Goal: Contribute content: Add original content to the website for others to see

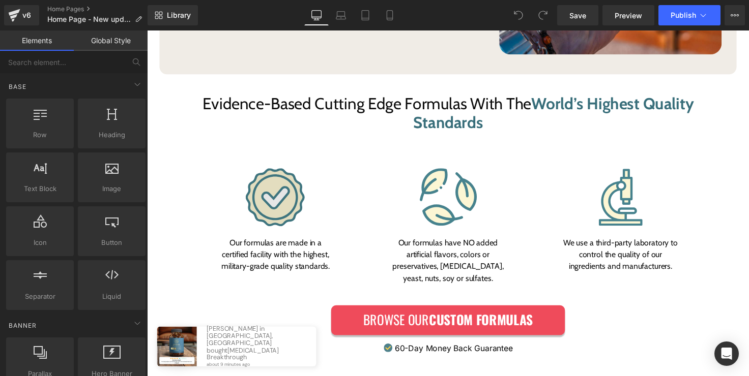
scroll to position [3565, 0]
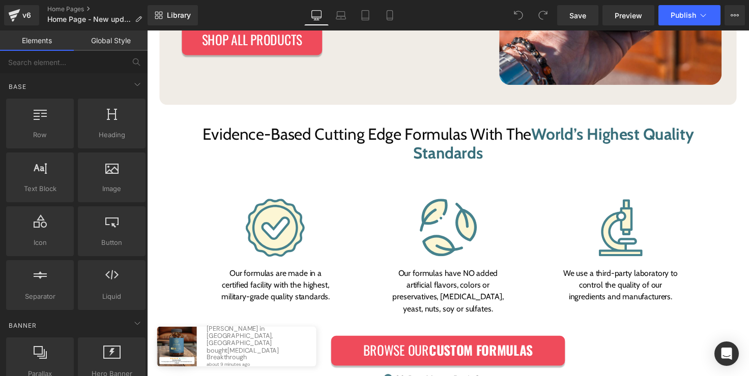
click at [298, 273] on div "Our formulas are made in a certified facility with the highest, military-grade …" at bounding box center [278, 291] width 121 height 37
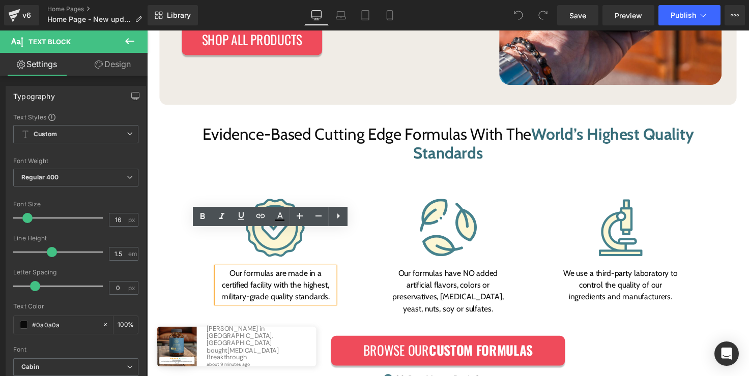
click at [344, 259] on div "Image Our formulas are made in a certified facility with the highest, military-…" at bounding box center [278, 251] width 161 height 128
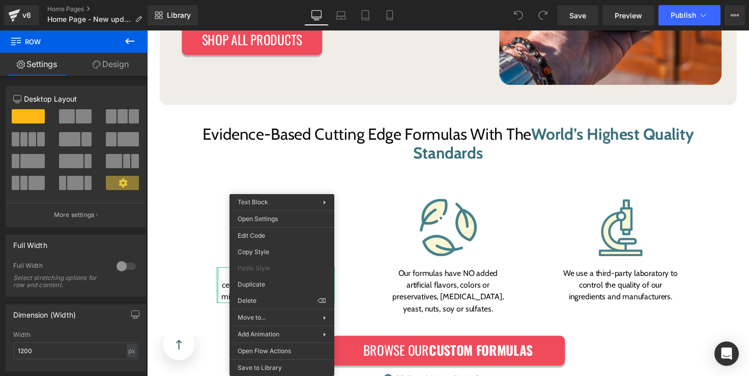
click at [212, 265] on div "Image Our formulas are made in a certified facility with the highest, military-…" at bounding box center [279, 256] width 136 height 108
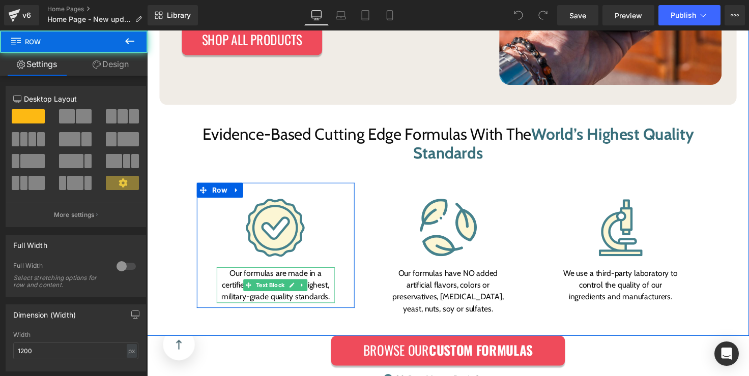
click at [232, 273] on p "Our formulas are made in a certified facility with the highest, military-grade …" at bounding box center [278, 291] width 121 height 37
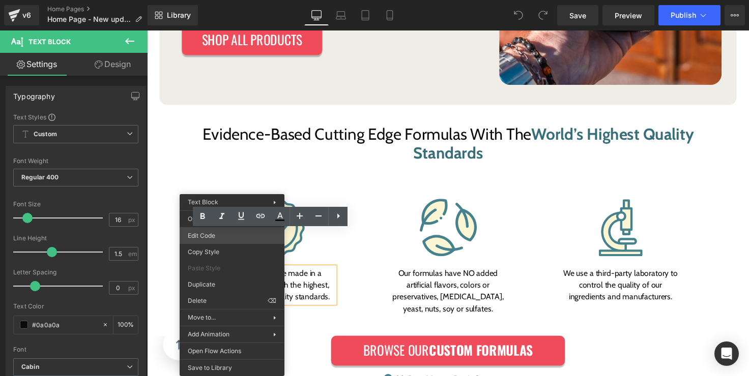
click at [230, 0] on div "You are previewing how the will restyle your page. You can not edit Elements in…" at bounding box center [374, 0] width 749 height 0
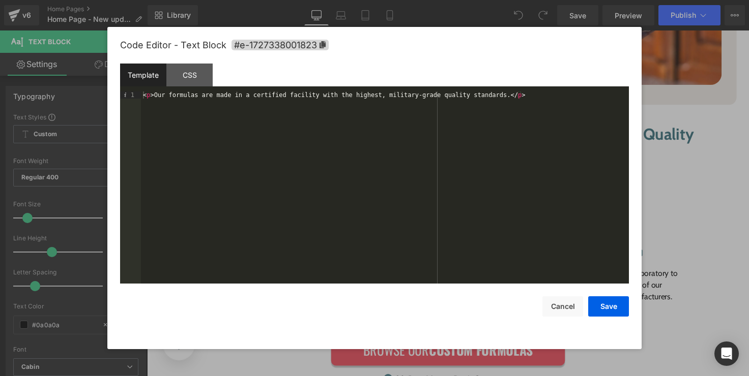
click at [555, 99] on div "< p > Our formulas are made in a certified facility with the highest, military-…" at bounding box center [385, 195] width 488 height 206
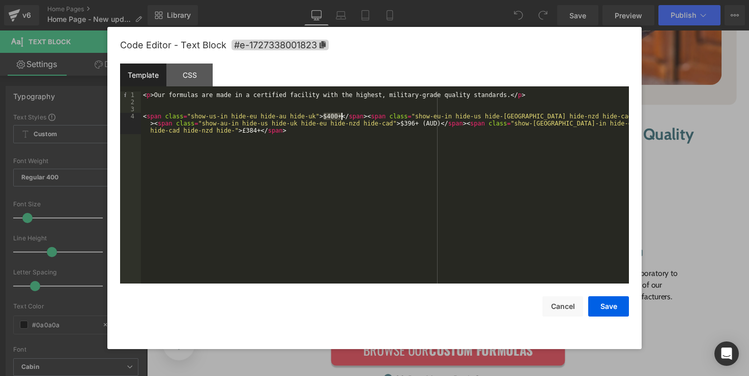
drag, startPoint x: 324, startPoint y: 116, endPoint x: 340, endPoint y: 115, distance: 16.3
click at [340, 115] on div "< p > Our formulas are made in a certified facility with the highest, military-…" at bounding box center [385, 202] width 488 height 221
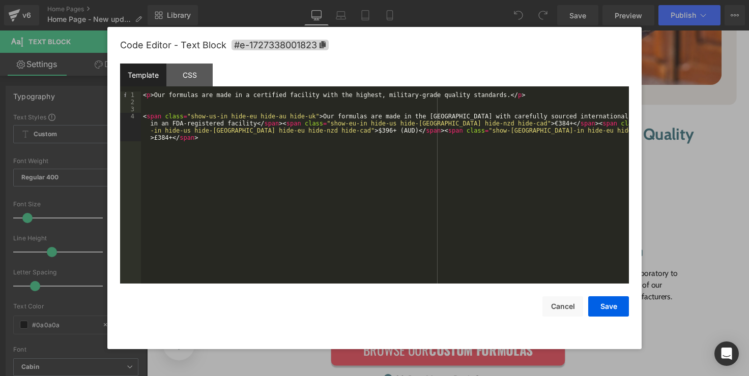
drag, startPoint x: 225, startPoint y: 115, endPoint x: 235, endPoint y: 131, distance: 19.0
click at [225, 115] on div "< p > Our formulas are made in a certified facility with the highest, military-…" at bounding box center [385, 206] width 488 height 228
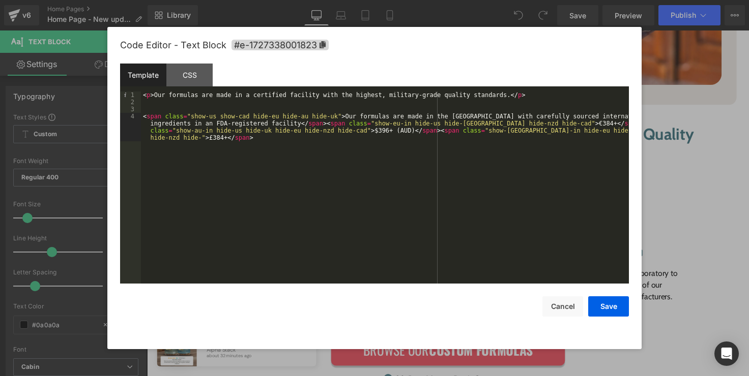
click at [328, 123] on div "< p > Our formulas are made in a certified facility with the highest, military-…" at bounding box center [385, 206] width 488 height 228
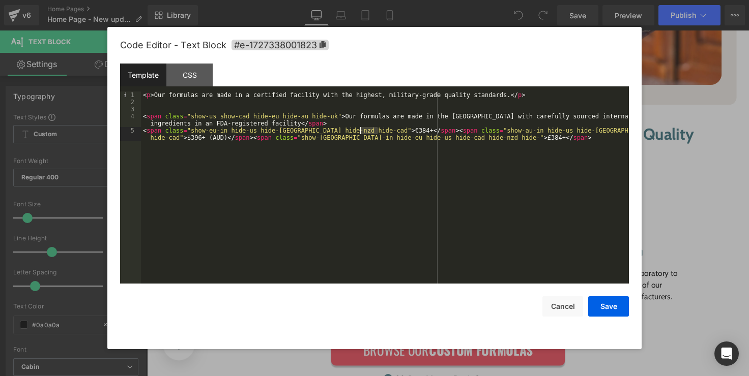
drag, startPoint x: 378, startPoint y: 133, endPoint x: 361, endPoint y: 133, distance: 17.8
click at [361, 133] on div "< p > Our formulas are made in a certified facility with the highest, military-…" at bounding box center [385, 199] width 488 height 214
paste textarea
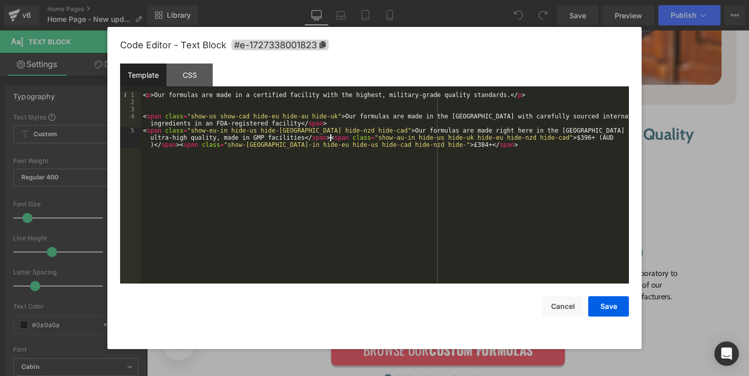
click at [331, 139] on div "< p > Our formulas are made in a certified facility with the highest, military-…" at bounding box center [385, 202] width 488 height 221
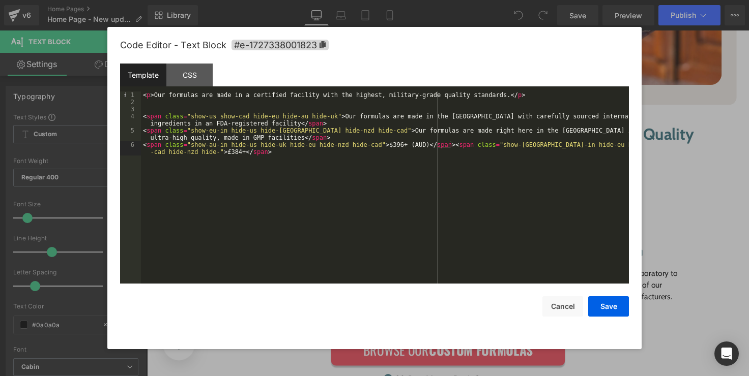
click at [229, 131] on div "< p > Our formulas are made in a certified facility with the highest, military-…" at bounding box center [385, 199] width 488 height 214
click at [275, 132] on div "< p > Our formulas are made in a certified facility with the highest, military-…" at bounding box center [385, 199] width 488 height 214
click at [215, 130] on div "< p > Our formulas are made in a certified facility with the highest, military-…" at bounding box center [385, 199] width 488 height 214
click at [337, 116] on div "< p > Our formulas are made in a certified facility with the highest, military-…" at bounding box center [385, 199] width 488 height 214
click at [341, 133] on div "< p > Our formulas are made in a certified facility with the highest, military-…" at bounding box center [385, 199] width 488 height 214
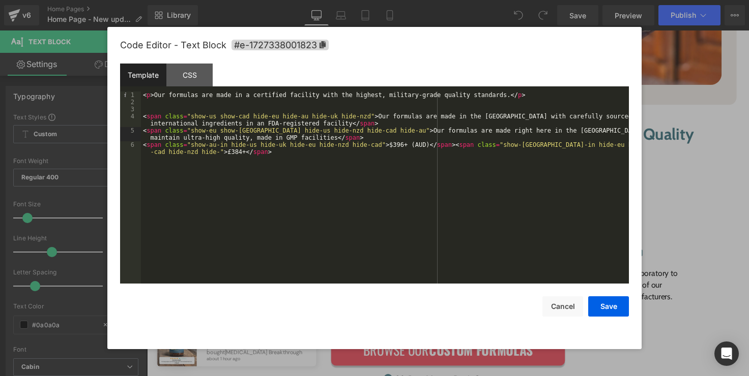
click at [227, 147] on div "< p > Our formulas are made in a certified facility with the highest, military-…" at bounding box center [385, 199] width 488 height 214
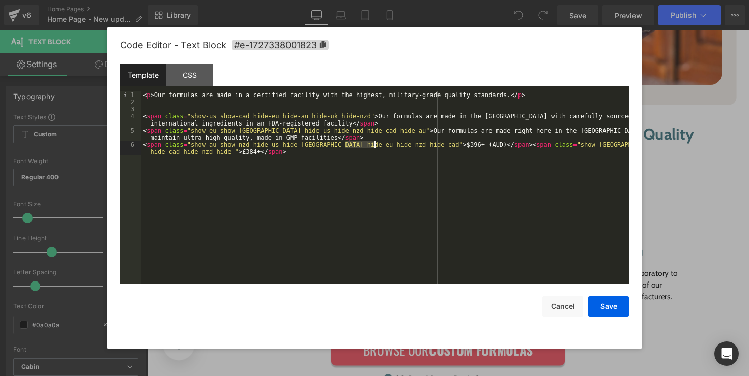
drag, startPoint x: 343, startPoint y: 146, endPoint x: 373, endPoint y: 146, distance: 29.5
click at [373, 146] on div "< p > Our formulas are made in a certified facility with the highest, military-…" at bounding box center [385, 199] width 488 height 214
drag, startPoint x: 377, startPoint y: 145, endPoint x: 417, endPoint y: 145, distance: 39.7
click at [417, 145] on div "< p > Our formulas are made in a certified facility with the highest, military-…" at bounding box center [385, 199] width 488 height 214
paste textarea
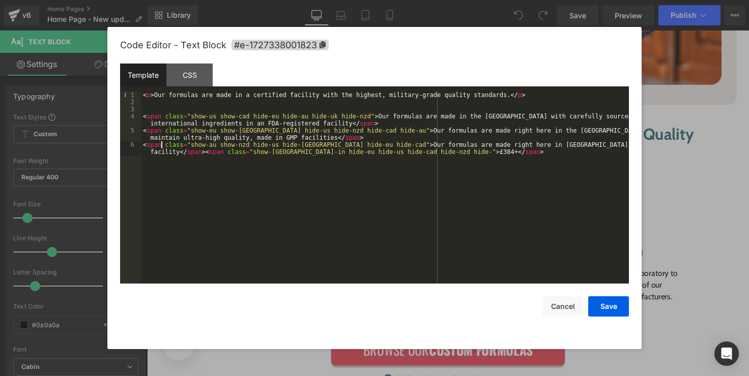
click at [161, 146] on div "< p > Our formulas are made in a certified facility with the highest, military-…" at bounding box center [385, 199] width 488 height 214
click at [202, 153] on div "< p > Our formulas are made in a certified facility with the highest, military-…" at bounding box center [385, 199] width 488 height 214
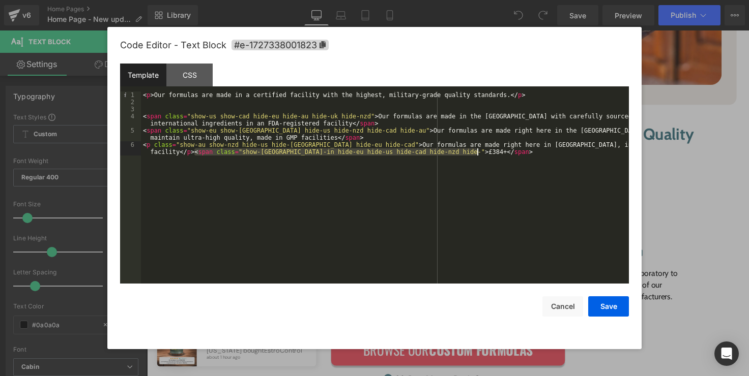
drag, startPoint x: 196, startPoint y: 152, endPoint x: 201, endPoint y: 159, distance: 8.7
click at [201, 159] on div "< p > Our formulas are made in a certified facility with the highest, military-…" at bounding box center [385, 199] width 488 height 214
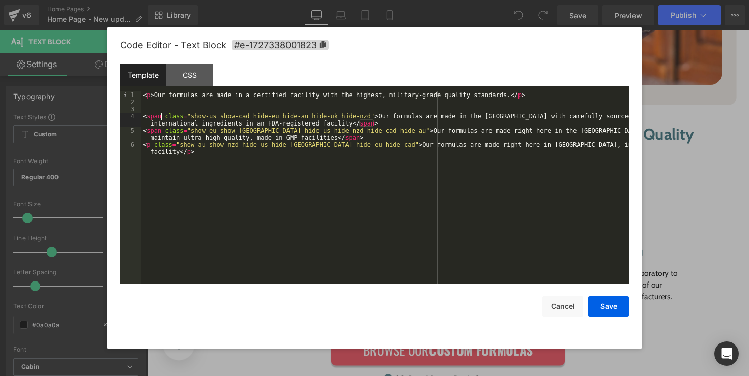
click at [161, 120] on div "< p > Our formulas are made in a certified facility with the highest, military-…" at bounding box center [385, 199] width 488 height 214
click at [159, 129] on div "< p > Our formulas are made in a certified facility with the highest, military-…" at bounding box center [385, 199] width 488 height 214
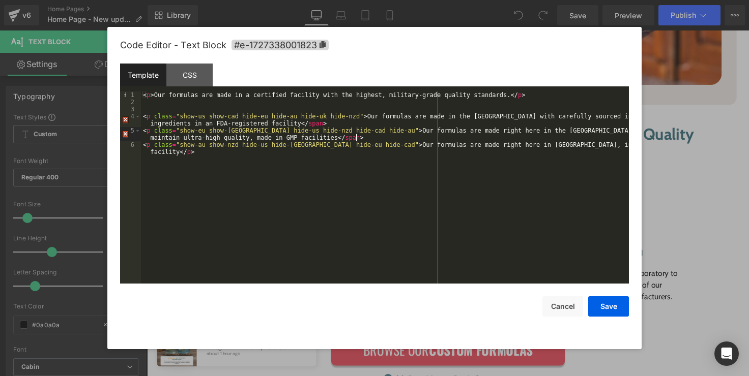
click at [357, 136] on div "< p > Our formulas are made in a certified facility with the highest, military-…" at bounding box center [385, 199] width 488 height 214
click at [325, 126] on div "< p > Our formulas are made in a certified facility with the highest, military-…" at bounding box center [385, 199] width 488 height 214
click at [436, 139] on div "< p > Our formulas are made in a certified facility with the highest, military-…" at bounding box center [385, 199] width 488 height 214
click at [449, 99] on div "< p > Our formulas are made in a certified facility with the highest, military-…" at bounding box center [385, 199] width 488 height 214
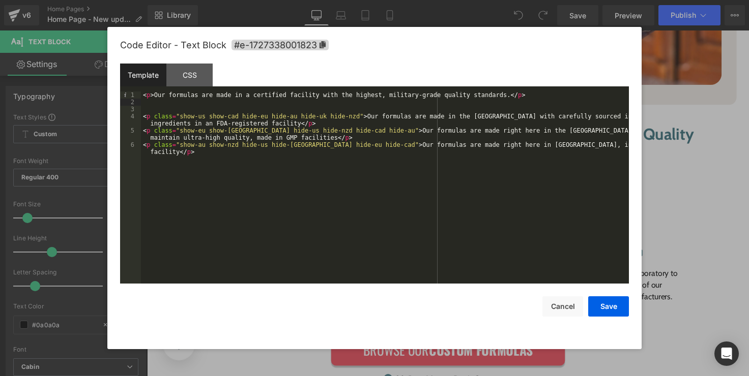
click at [442, 94] on div "< p > Our formulas are made in a certified facility with the highest, military-…" at bounding box center [385, 199] width 488 height 214
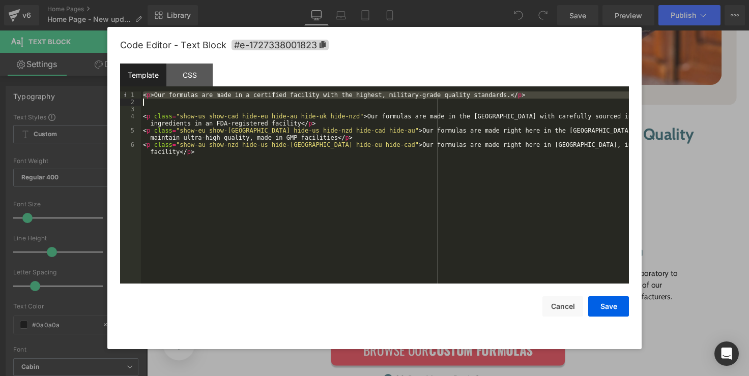
click at [442, 94] on div "< p > Our formulas are made in a certified facility with the highest, military-…" at bounding box center [385, 199] width 488 height 214
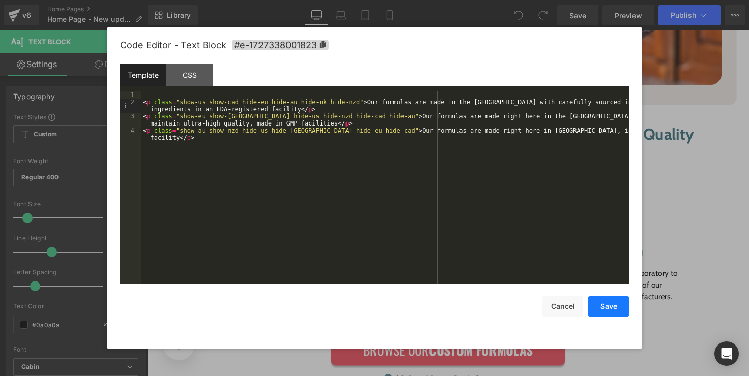
click at [602, 308] on button "Save" at bounding box center [608, 306] width 41 height 20
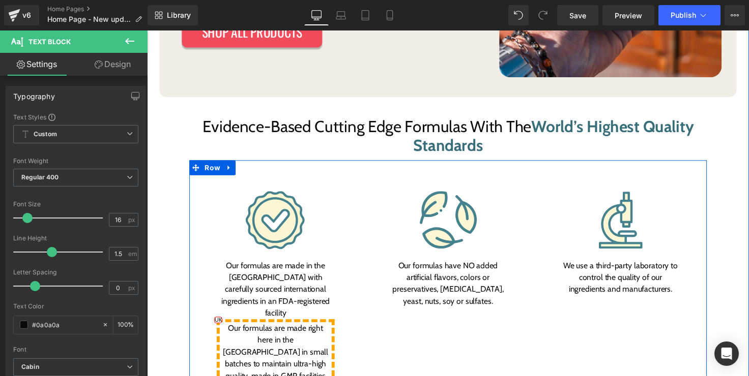
scroll to position [3580, 0]
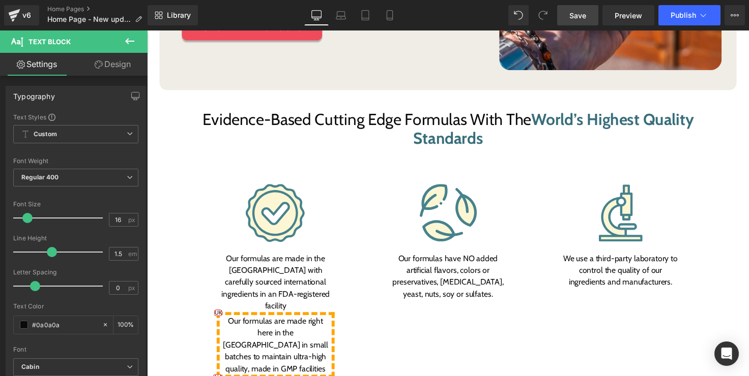
click at [591, 15] on link "Save" at bounding box center [577, 15] width 41 height 20
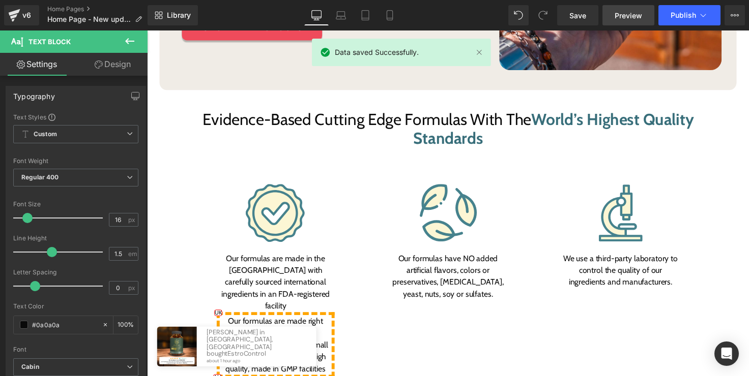
click at [623, 13] on span "Preview" at bounding box center [627, 15] width 27 height 11
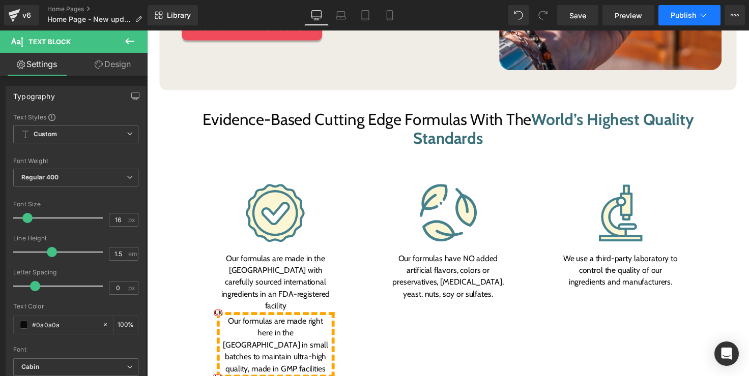
click at [685, 14] on span "Publish" at bounding box center [682, 15] width 25 height 8
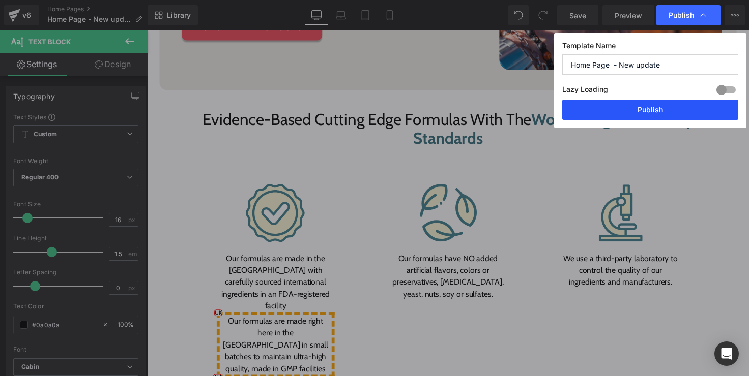
click at [671, 112] on button "Publish" at bounding box center [650, 110] width 176 height 20
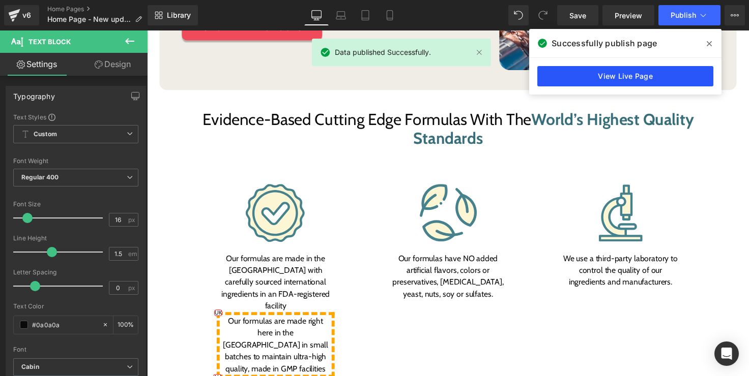
click at [638, 80] on link "View Live Page" at bounding box center [625, 76] width 176 height 20
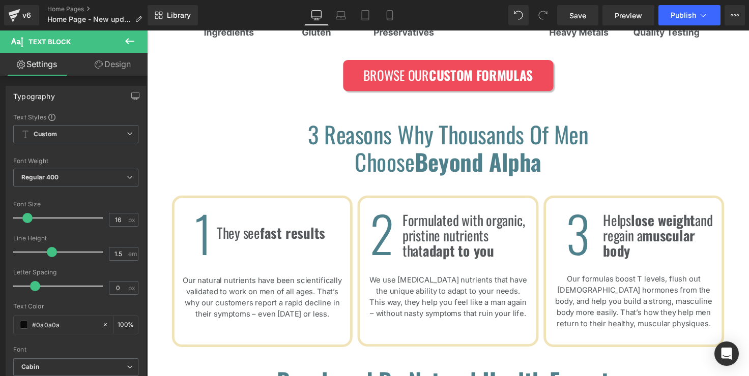
scroll to position [1616, 0]
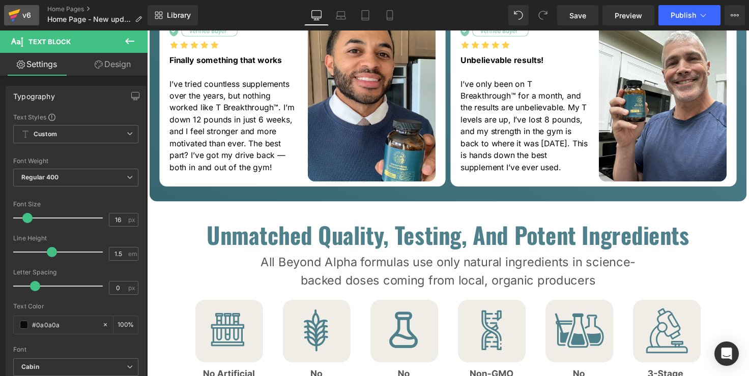
click at [25, 16] on div "v6" at bounding box center [26, 15] width 13 height 13
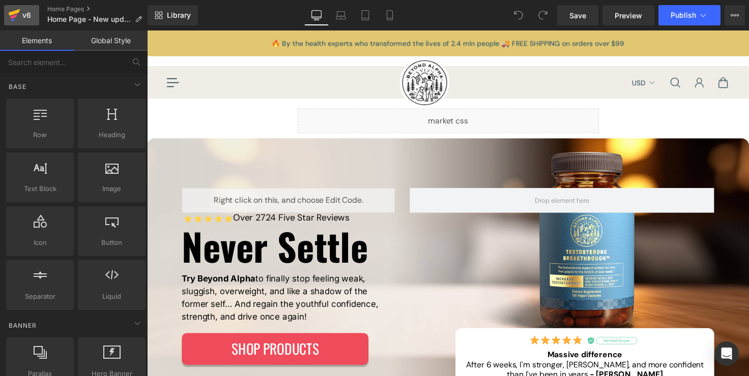
click at [28, 15] on div "v6" at bounding box center [26, 15] width 13 height 13
